Goal: Transaction & Acquisition: Purchase product/service

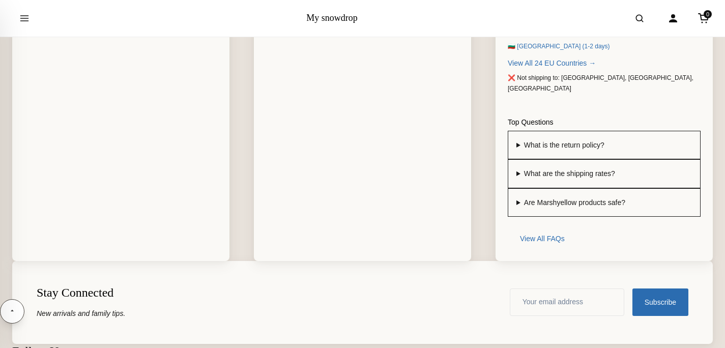
scroll to position [7870, 0]
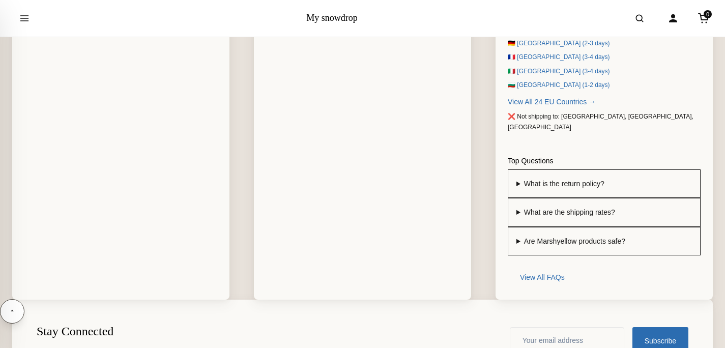
click at [342, 19] on link "My snowdrop" at bounding box center [331, 18] width 51 height 10
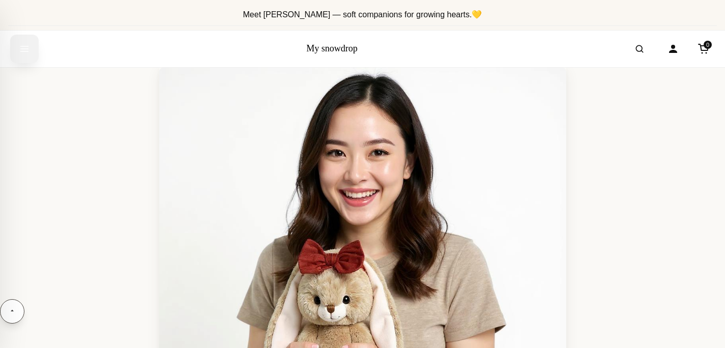
click at [23, 48] on icon "Open menu" at bounding box center [25, 48] width 8 height 5
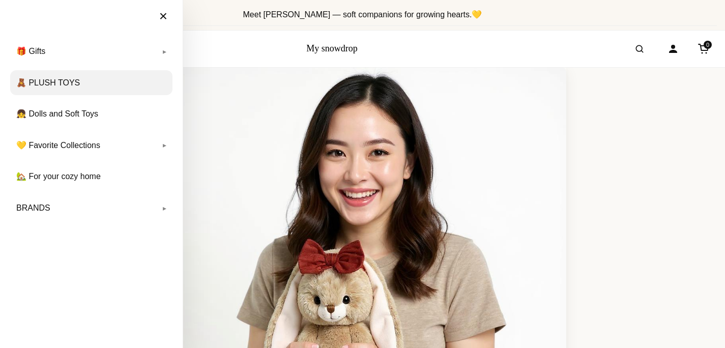
click at [39, 81] on link "🧸 PLUSH TOYS" at bounding box center [91, 82] width 162 height 25
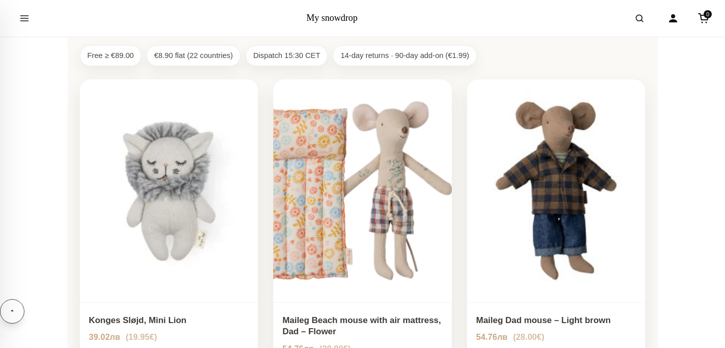
scroll to position [212, 0]
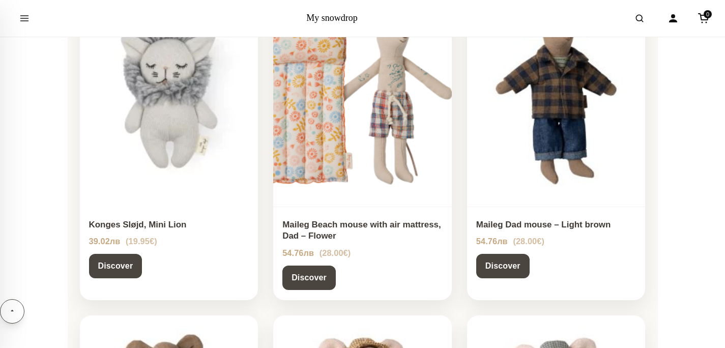
click at [136, 158] on img at bounding box center [169, 95] width 186 height 233
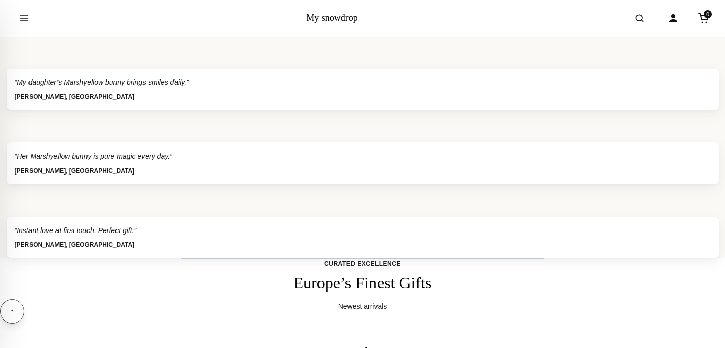
scroll to position [2408, 0]
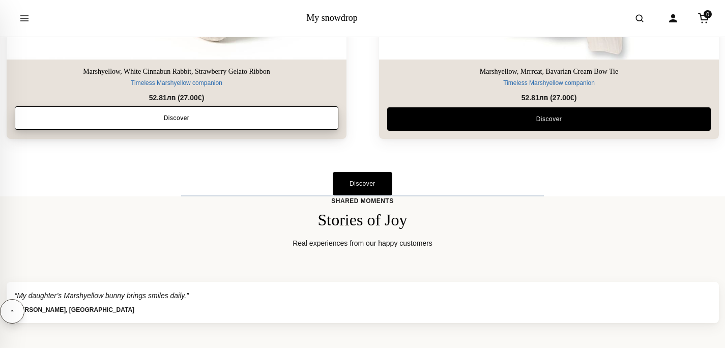
click at [229, 119] on link "Discover" at bounding box center [176, 118] width 323 height 23
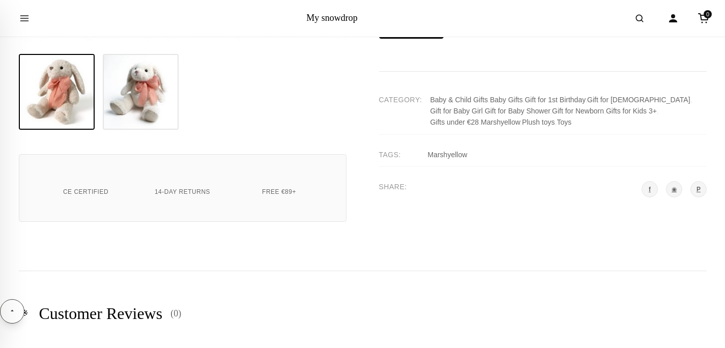
scroll to position [580, 0]
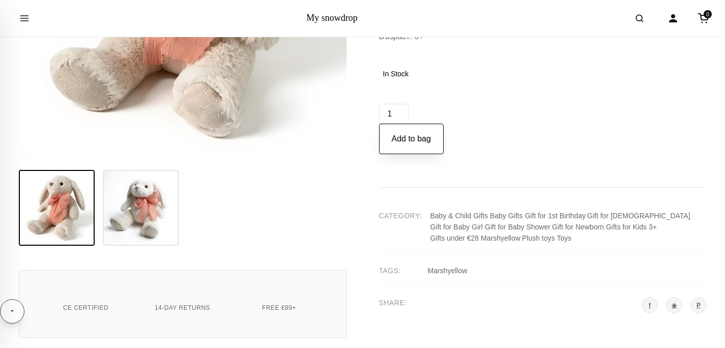
click at [411, 154] on button "Add to bag" at bounding box center [411, 139] width 65 height 31
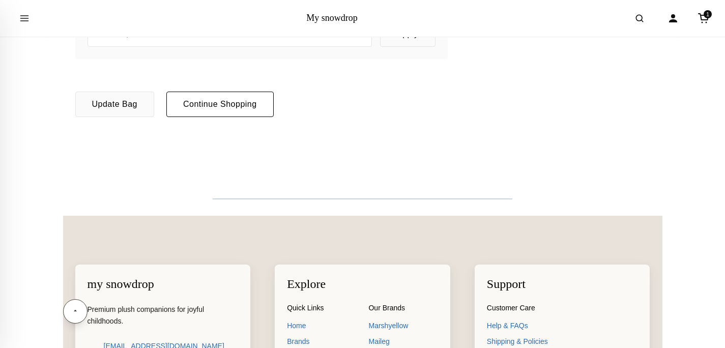
scroll to position [360, 0]
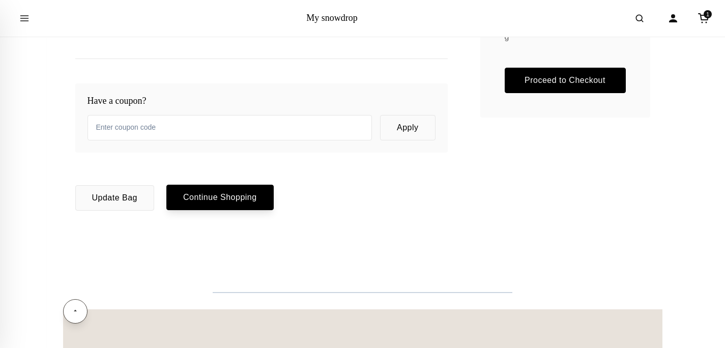
click at [233, 204] on link "Continue Shopping" at bounding box center [219, 197] width 107 height 25
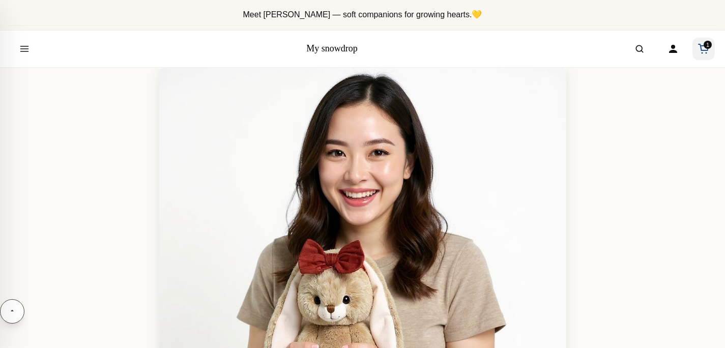
click at [712, 48] on link "1" at bounding box center [703, 49] width 22 height 22
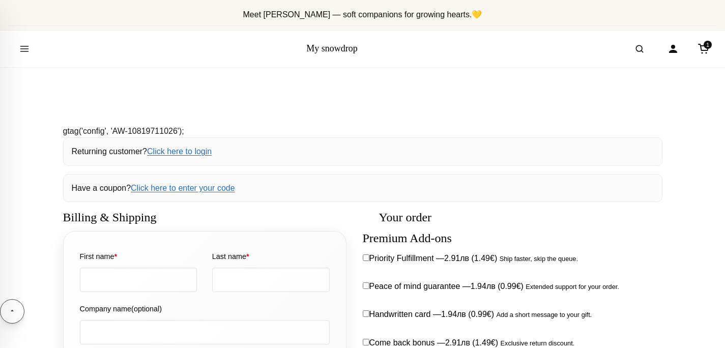
select select "BG-04"
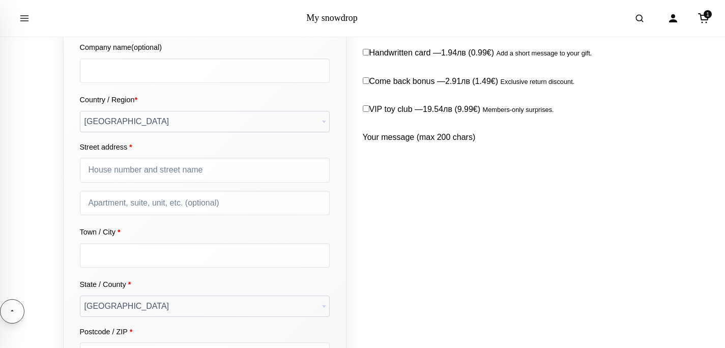
scroll to position [247, 0]
